Goal: Navigation & Orientation: Find specific page/section

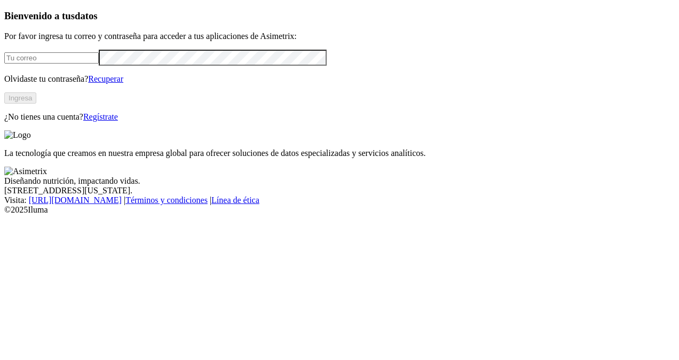
click at [80, 64] on input "email" at bounding box center [51, 57] width 95 height 11
click at [99, 64] on input "[EMAIL_ADDRESS][DOMAIN_NAME]" at bounding box center [51, 57] width 95 height 11
click input "submit" at bounding box center [0, 0] width 0 height 0
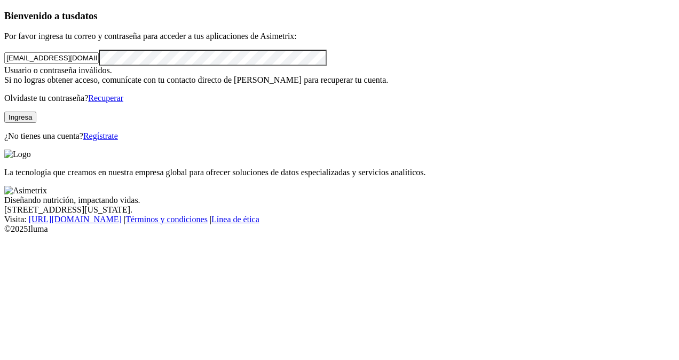
click at [99, 64] on input "[EMAIL_ADDRESS][DOMAIN_NAME]" at bounding box center [51, 57] width 95 height 11
paste input "gia"
type input "[EMAIL_ADDRESS][DOMAIN_NAME]"
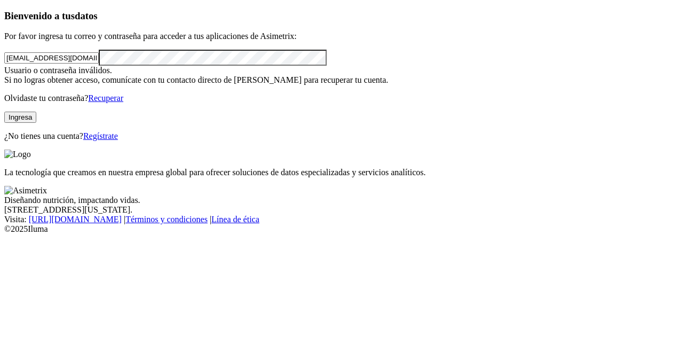
click at [36, 123] on button "Ingresa" at bounding box center [20, 117] width 32 height 11
